Goal: Information Seeking & Learning: Learn about a topic

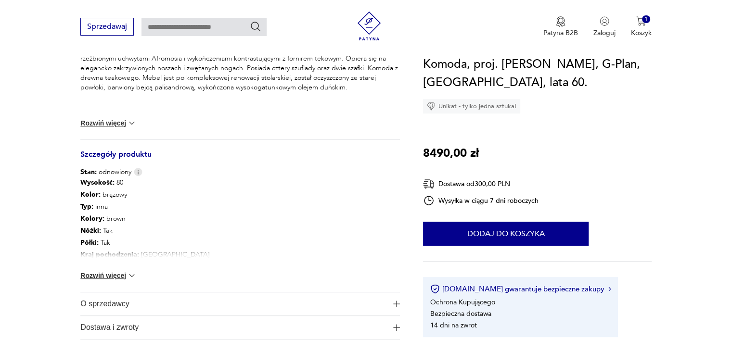
click at [313, 228] on div "Wysokość : 80 Kolor: brązowy Typ : inna Kolory : brown Nóżki : Tak Półki : Tak …" at bounding box center [239, 234] width 319 height 115
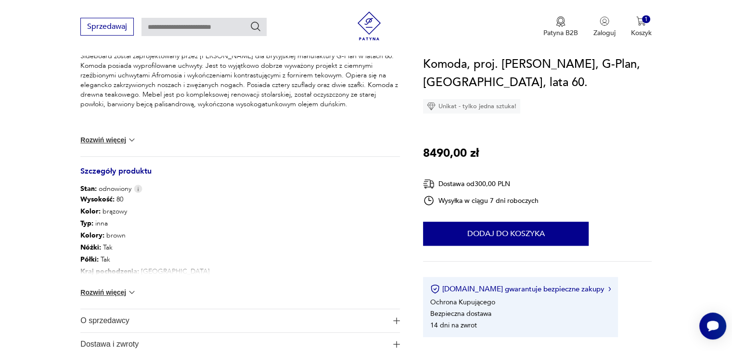
scroll to position [438, 0]
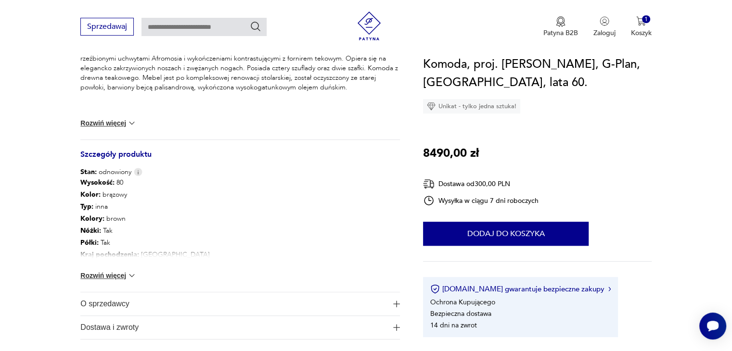
click at [124, 300] on span "O sprzedawcy" at bounding box center [233, 303] width 306 height 23
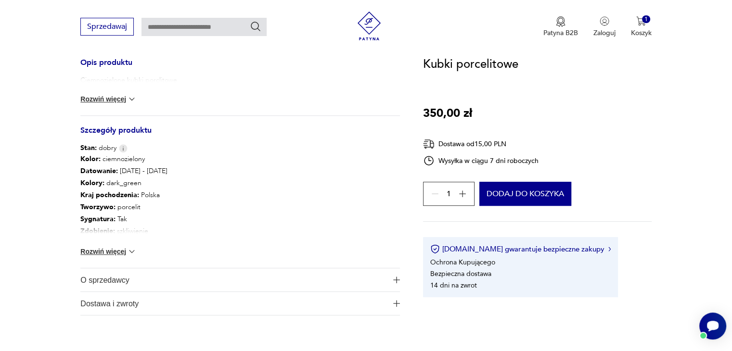
scroll to position [385, 0]
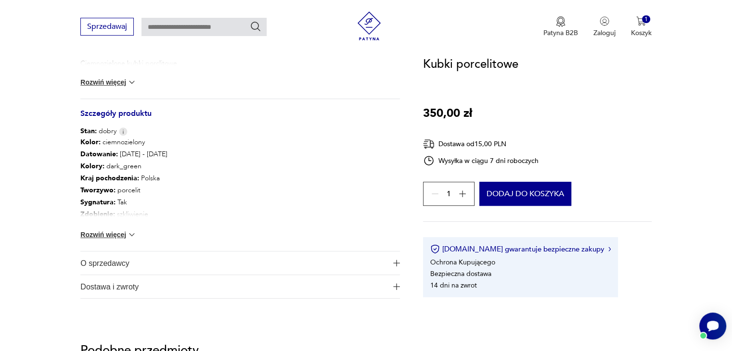
click at [121, 260] on span "O sprzedawcy" at bounding box center [233, 263] width 306 height 23
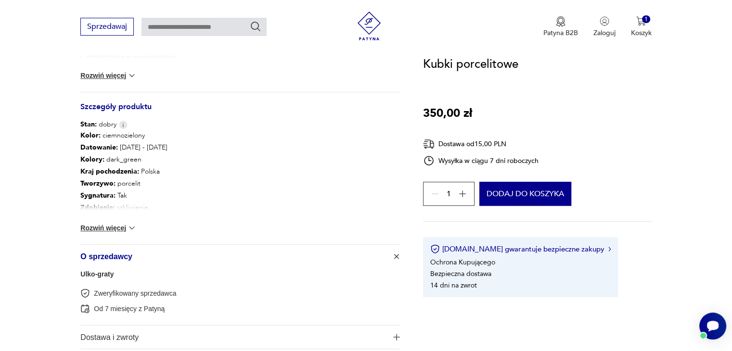
scroll to position [433, 0]
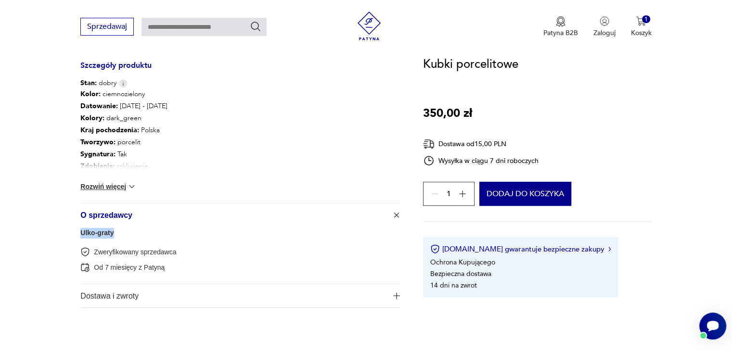
drag, startPoint x: 121, startPoint y: 232, endPoint x: 77, endPoint y: 229, distance: 43.4
click at [77, 229] on section "Opis produktu Ciemnozielone kubki porclitowe. Rozwiń więcej Szczegóły produktu …" at bounding box center [366, 28] width 732 height 605
copy link "Ulko-graty"
